Goal: Obtain resource: Obtain resource

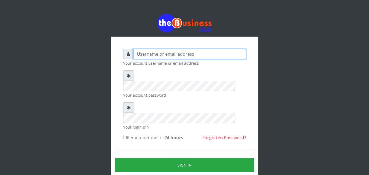
type input "kenachuks"
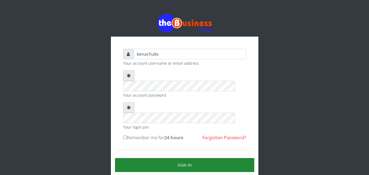
click at [183, 158] on button "Sign in" at bounding box center [184, 165] width 139 height 14
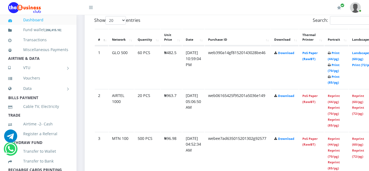
scroll to position [448, 0]
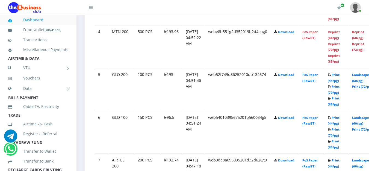
click at [339, 161] on link "Print (44/pg)" at bounding box center [334, 163] width 12 height 10
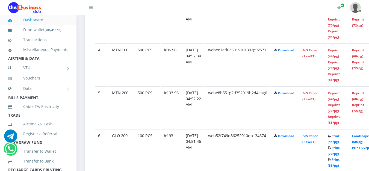
scroll to position [579, 0]
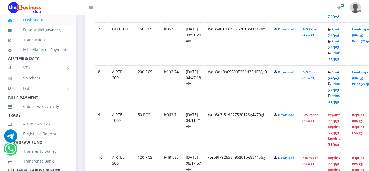
click at [339, 72] on link "Print (44/pg)" at bounding box center [334, 75] width 12 height 10
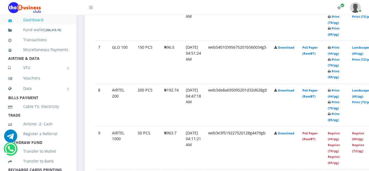
scroll to position [579, 0]
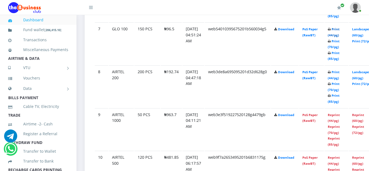
click at [339, 30] on link "Print (44/pg)" at bounding box center [334, 32] width 12 height 10
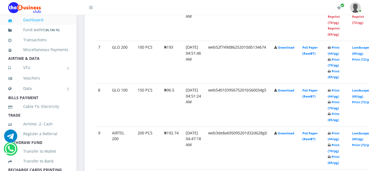
scroll to position [579, 0]
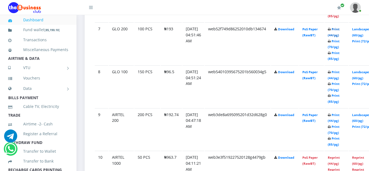
click at [339, 30] on link "Print (44/pg)" at bounding box center [334, 32] width 12 height 10
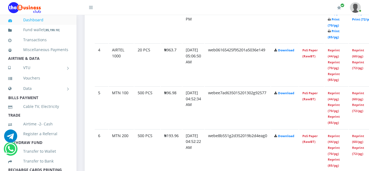
scroll to position [280, 0]
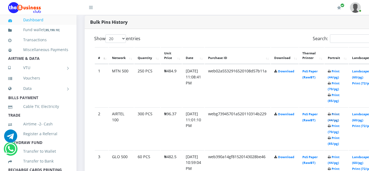
click at [339, 115] on link "Print (44/pg)" at bounding box center [334, 117] width 12 height 10
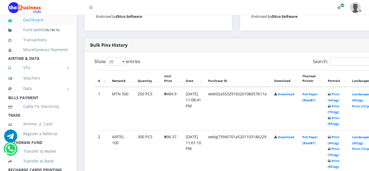
scroll to position [407, 0]
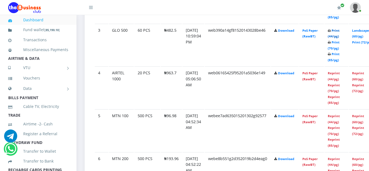
click at [339, 30] on link "Print (44/pg)" at bounding box center [334, 33] width 12 height 10
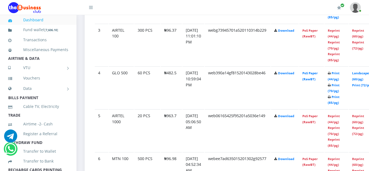
scroll to position [258, 0]
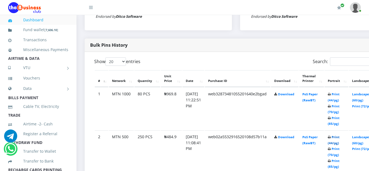
click at [339, 137] on link "Print (44/pg)" at bounding box center [334, 140] width 12 height 10
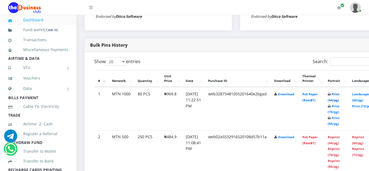
click at [339, 95] on link "Print (44/pg)" at bounding box center [334, 97] width 12 height 10
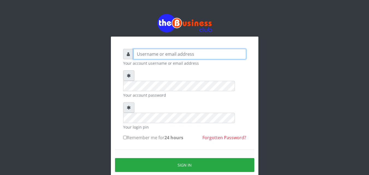
type input "kenachuks"
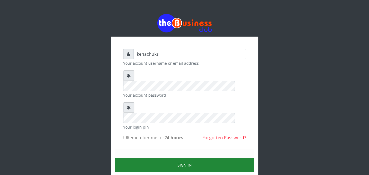
click at [184, 158] on button "Sign in" at bounding box center [184, 165] width 139 height 14
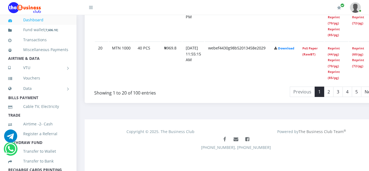
scroll to position [968, 0]
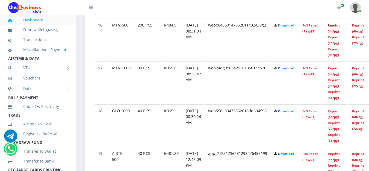
click at [340, 26] on link "Reprint (44/pg)" at bounding box center [334, 28] width 12 height 10
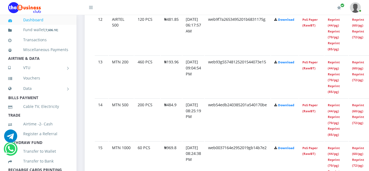
scroll to position [800, 0]
